Goal: Download file/media

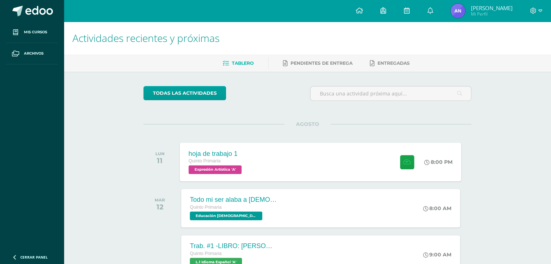
click at [269, 158] on div "hoja de trabajo 1 Quinto Primaria Expresión Artística 'A' 8:00 PM hoja de traba…" at bounding box center [320, 162] width 281 height 39
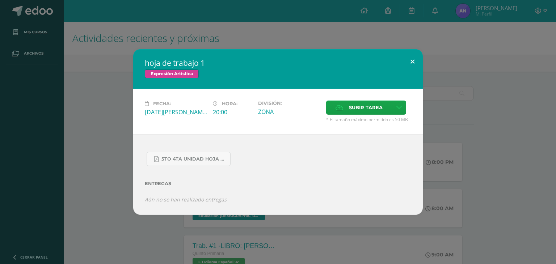
click at [416, 61] on button at bounding box center [412, 61] width 21 height 25
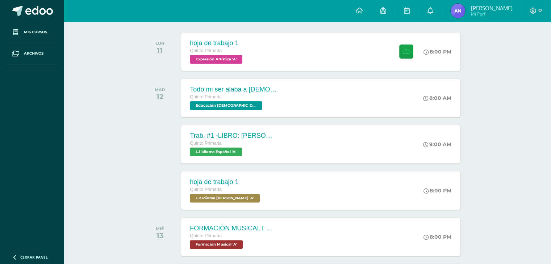
scroll to position [109, 0]
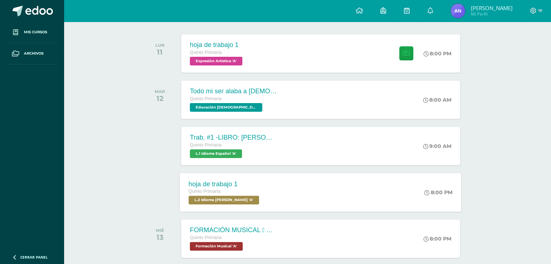
click at [300, 204] on div "hoja de trabajo 1 Quinto Primaria L.2 Idioma [PERSON_NAME] 'A' 8:00 PM hoja de …" at bounding box center [320, 192] width 281 height 39
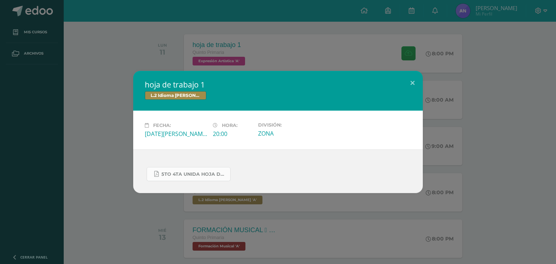
click at [191, 167] on div "5to 4ta unida hoja de trabajo kaqchikel.pdf" at bounding box center [278, 172] width 267 height 20
click at [196, 173] on span "5to 4ta unida hoja de trabajo kaqchikel.pdf" at bounding box center [194, 175] width 65 height 6
click at [415, 82] on button at bounding box center [412, 83] width 21 height 25
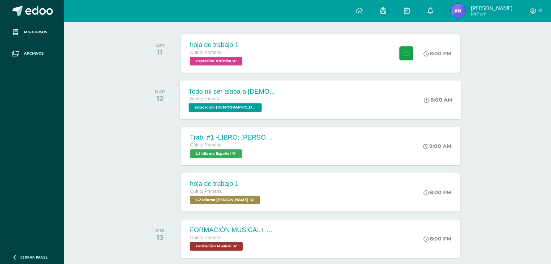
click at [293, 101] on div "Todo mi ser alaba a [DEMOGRAPHIC_DATA] Quinto Primaria Educación [DEMOGRAPHIC_D…" at bounding box center [320, 99] width 281 height 39
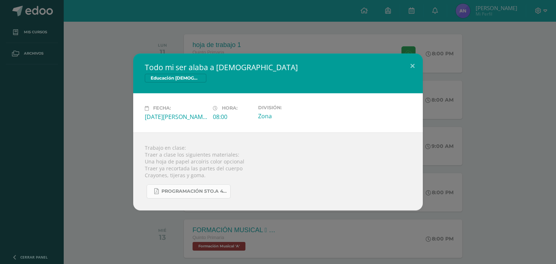
click at [176, 193] on span "Programación 5to.A 4ta. Unidad 2025.pdf" at bounding box center [194, 192] width 65 height 6
click at [418, 69] on button at bounding box center [412, 66] width 21 height 25
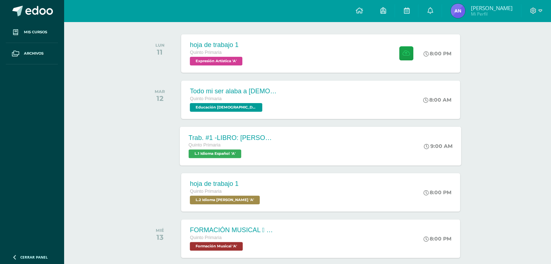
click at [301, 160] on div "Trab. #1 -LIBRO: [PERSON_NAME] EL DIBUJANTE Quinto Primaria L.1 Idioma Español …" at bounding box center [320, 146] width 281 height 39
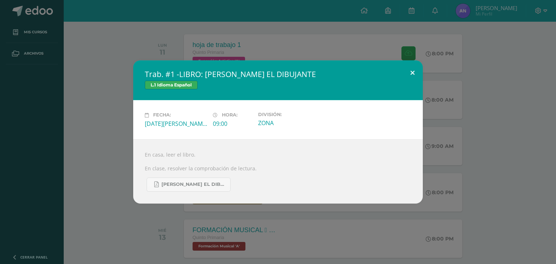
click at [411, 76] on button at bounding box center [412, 72] width 21 height 25
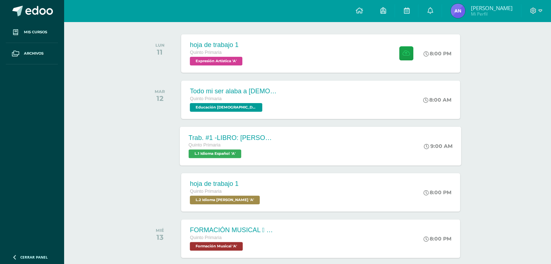
click at [308, 138] on div "Trab. #1 -LIBRO: [PERSON_NAME] EL DIBUJANTE Quinto Primaria L.1 Idioma Español …" at bounding box center [320, 146] width 281 height 39
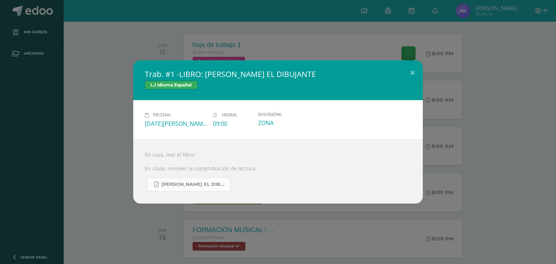
click at [227, 186] on link "[PERSON_NAME] EL DIBUJANTE.pdf" at bounding box center [189, 185] width 84 height 14
click at [423, 78] on button at bounding box center [412, 72] width 21 height 25
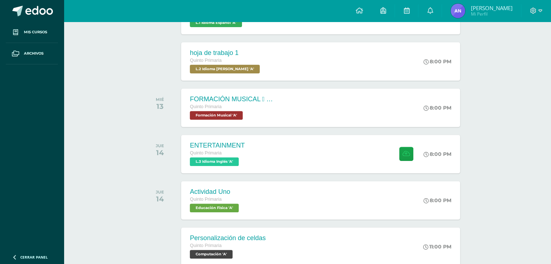
scroll to position [204, 0]
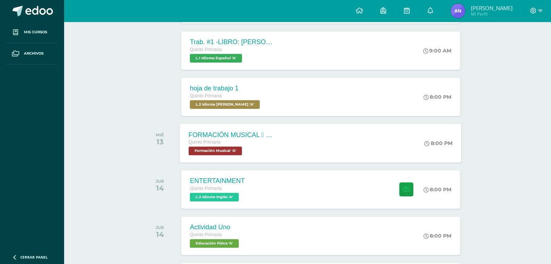
click at [322, 152] on div "FORMACIÓN MUSICAL  EJERCICIO RITMICO Quinto Primaria Formación Musical 'A' 8:0…" at bounding box center [320, 143] width 281 height 39
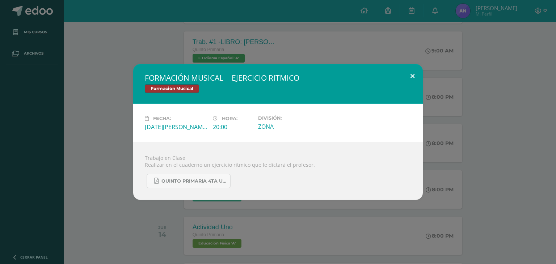
click at [411, 75] on button at bounding box center [412, 76] width 21 height 25
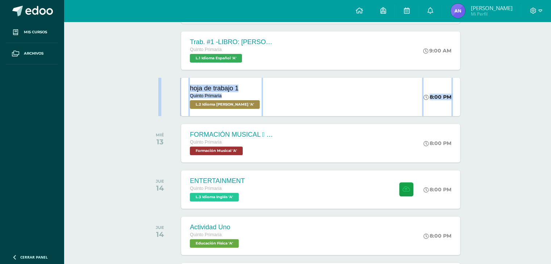
drag, startPoint x: 550, startPoint y: 68, endPoint x: 553, endPoint y: 73, distance: 5.3
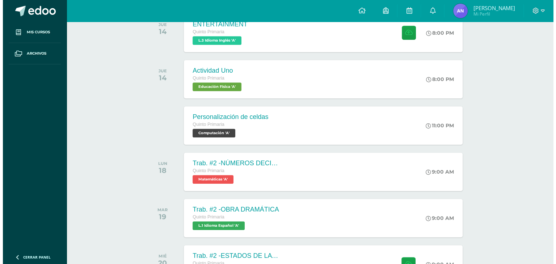
scroll to position [398, 0]
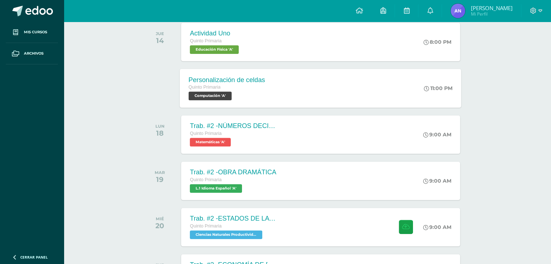
click at [424, 85] on link at bounding box center [427, 88] width 6 height 7
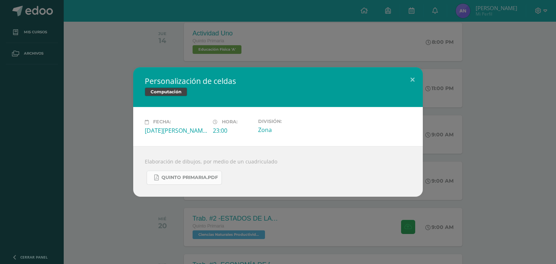
click at [206, 181] on link "Quinto Primaria.pdf" at bounding box center [184, 178] width 75 height 14
